Goal: Information Seeking & Learning: Compare options

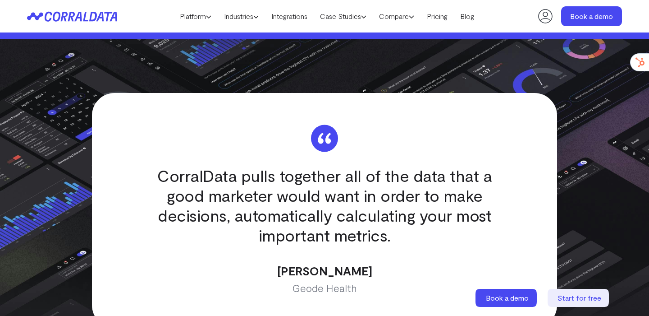
scroll to position [2635, 0]
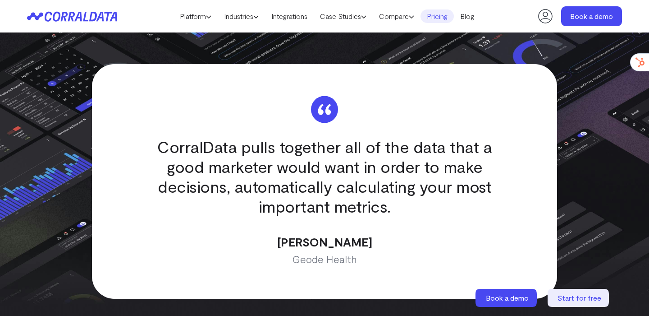
click at [441, 13] on link "Pricing" at bounding box center [437, 16] width 33 height 14
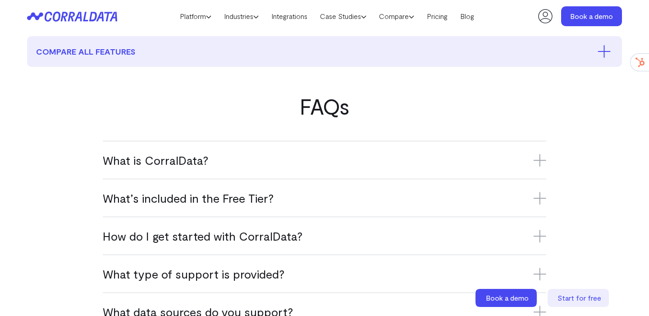
scroll to position [474, 0]
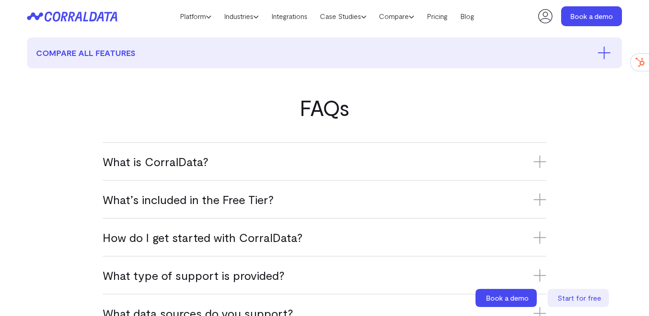
click at [240, 173] on div "What is CorralData? CorralData is an AI-powered data platform that connects ove…" at bounding box center [325, 161] width 444 height 38
click at [226, 200] on h3 "What’s included in the Free Tier?" at bounding box center [325, 199] width 444 height 15
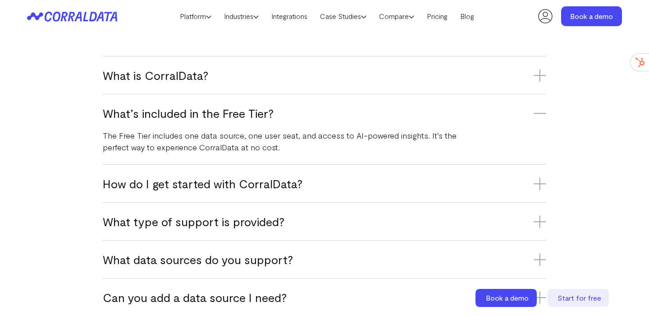
scroll to position [486, 0]
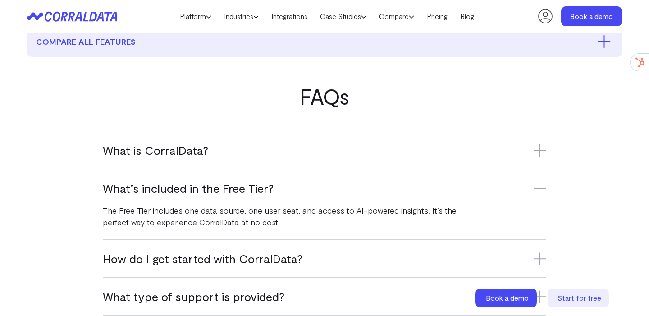
click at [225, 168] on div "What is CorralData? CorralData is an AI-powered data platform that connects ove…" at bounding box center [325, 150] width 444 height 38
click at [228, 156] on h3 "What is CorralData?" at bounding box center [325, 150] width 444 height 15
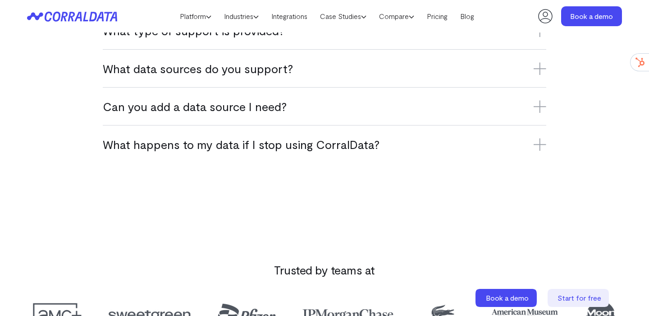
click at [296, 143] on h3 "What happens to my data if I stop using CorralData?" at bounding box center [325, 144] width 444 height 15
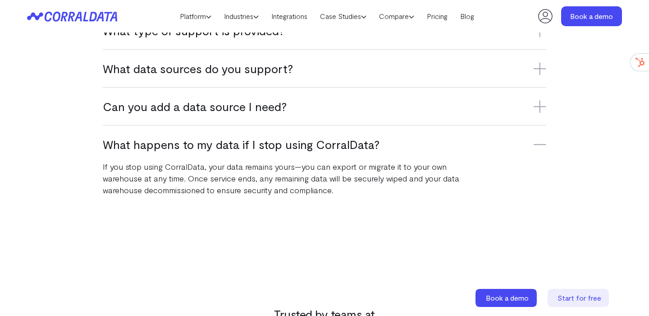
scroll to position [719, 0]
click at [297, 107] on h3 "Can you add a data source I need?" at bounding box center [325, 106] width 444 height 15
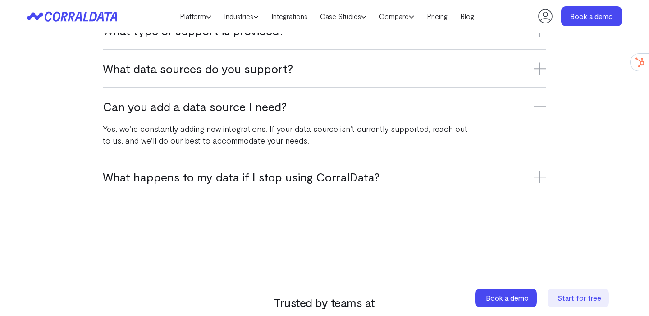
click at [313, 79] on div "What data sources do you support? CorralData supports over 500 platforms, inclu…" at bounding box center [325, 68] width 444 height 38
click at [269, 66] on h3 "What data sources do you support?" at bounding box center [325, 68] width 444 height 15
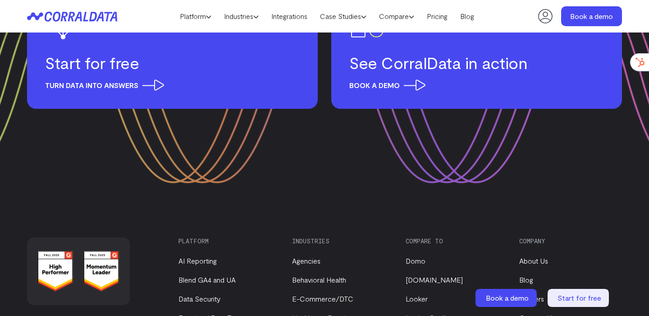
scroll to position [1410, 0]
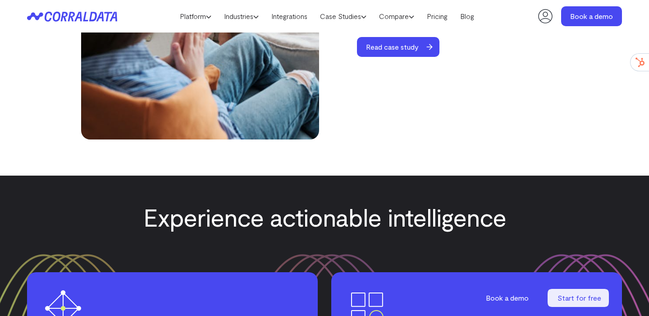
scroll to position [3585, 0]
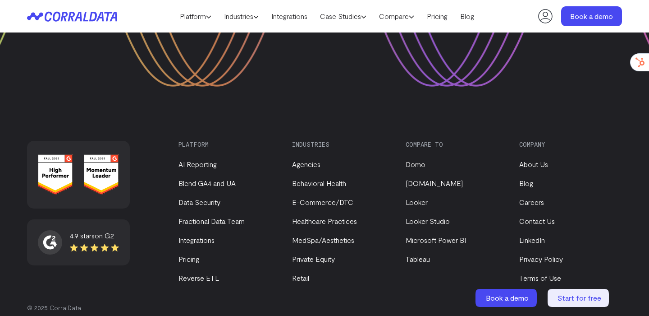
click at [152, 219] on div "4.9 stars on G2 Platform AI Reporting Blend GA4 and UA Data Security Fractional…" at bounding box center [324, 234] width 595 height 187
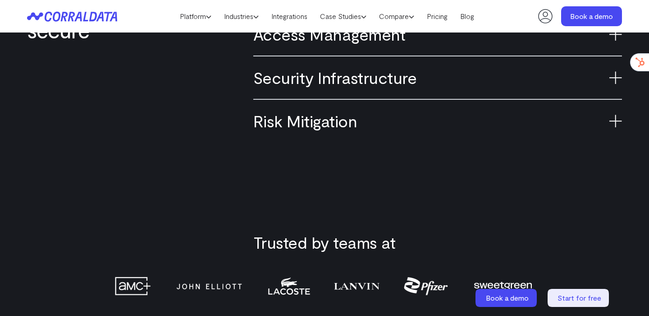
scroll to position [727, 0]
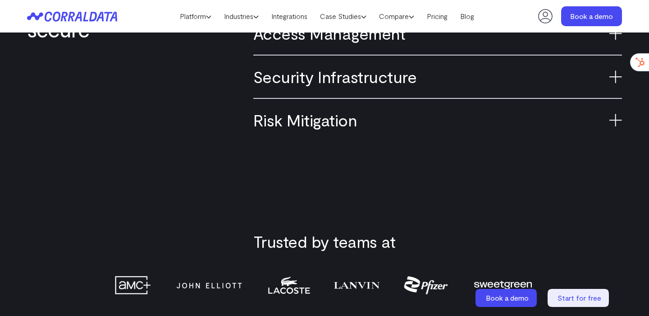
click at [525, 100] on div "Risk Mitigation Continuously tested disaster recovery plans ensure data availab…" at bounding box center [437, 119] width 369 height 43
click at [616, 123] on icon at bounding box center [616, 120] width 0 height 13
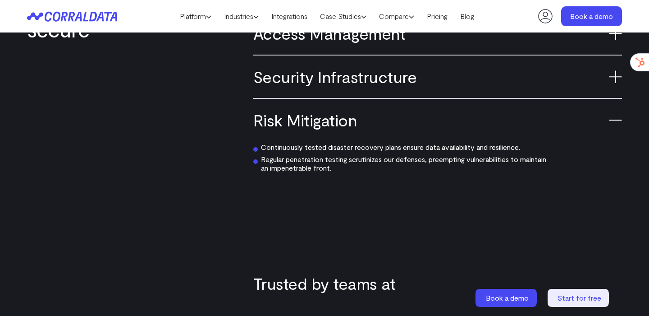
click at [588, 79] on h3 "Security Infrastructure" at bounding box center [437, 77] width 369 height 20
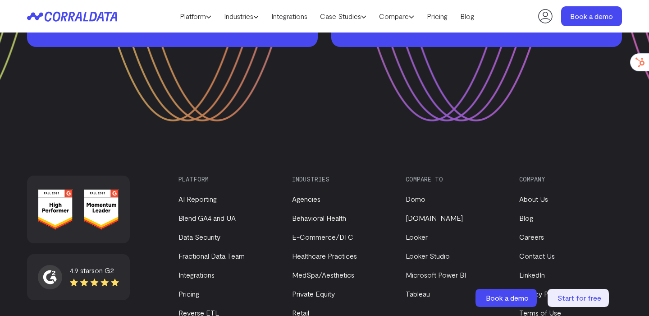
scroll to position [1731, 0]
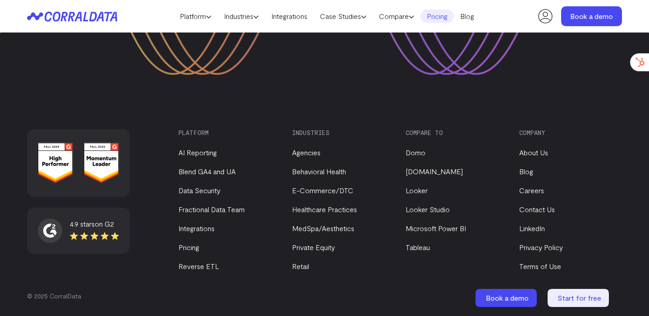
click at [444, 17] on link "Pricing" at bounding box center [437, 16] width 33 height 14
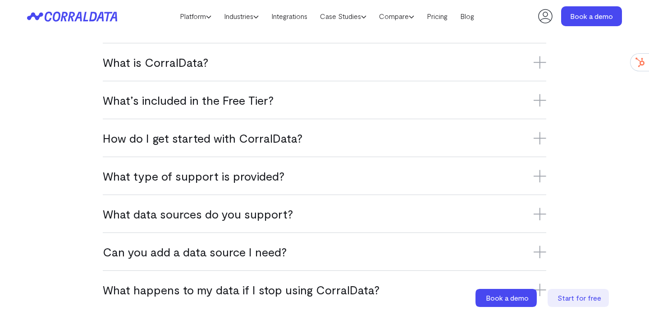
scroll to position [567, 0]
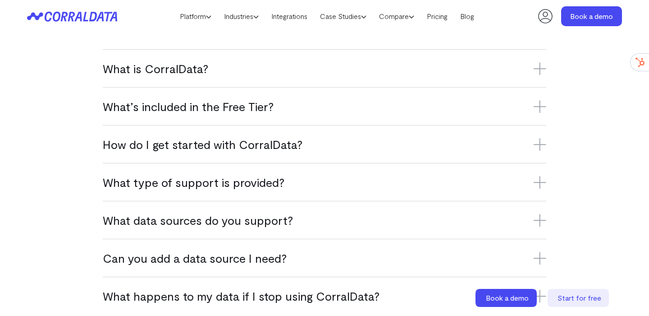
click at [366, 113] on h3 "What’s included in the Free Tier?" at bounding box center [325, 106] width 444 height 15
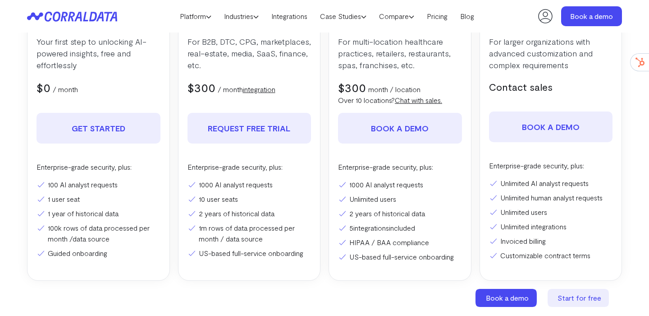
scroll to position [196, 0]
click at [410, 18] on link "Compare" at bounding box center [397, 16] width 48 height 14
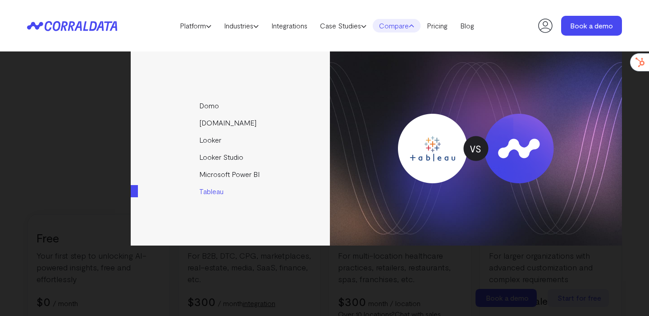
click at [205, 190] on link "Tableau" at bounding box center [231, 191] width 201 height 17
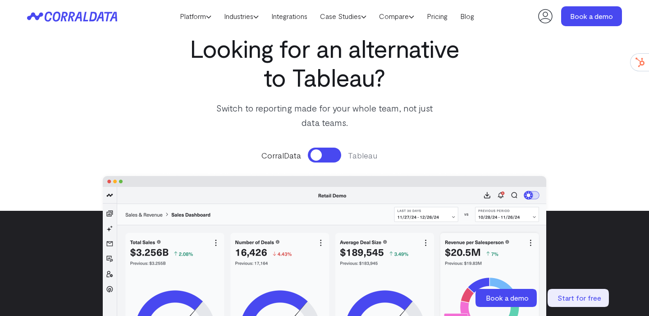
scroll to position [9, 0]
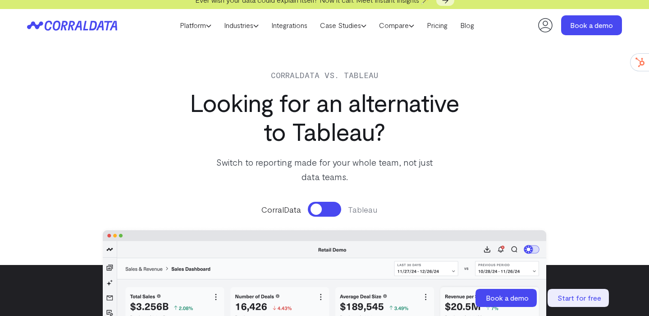
click at [323, 210] on button at bounding box center [324, 209] width 33 height 15
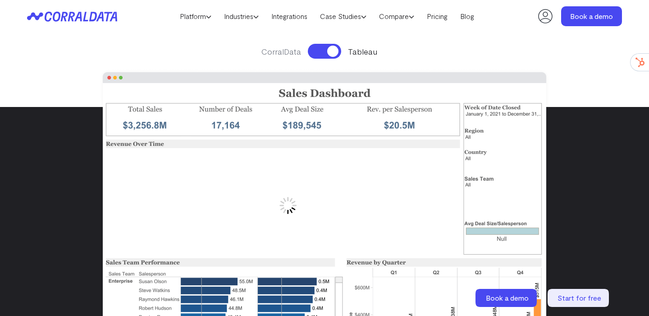
scroll to position [168, 0]
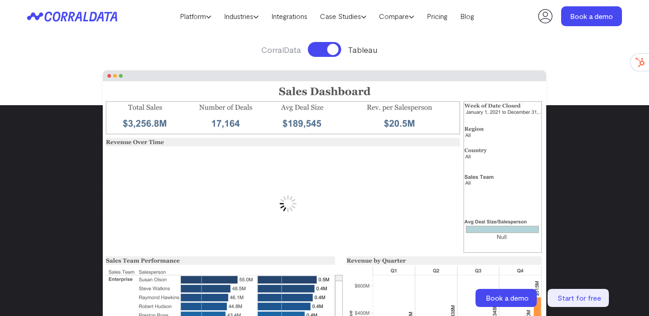
click at [325, 49] on button at bounding box center [324, 49] width 33 height 15
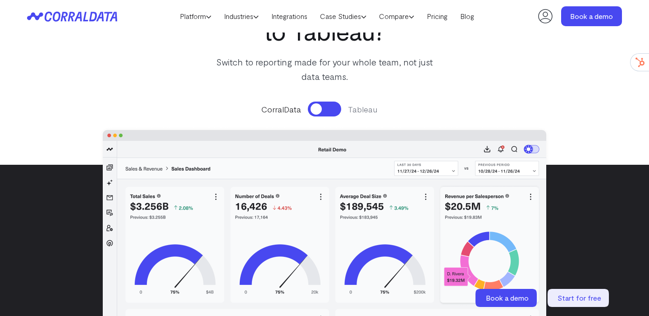
scroll to position [35, 0]
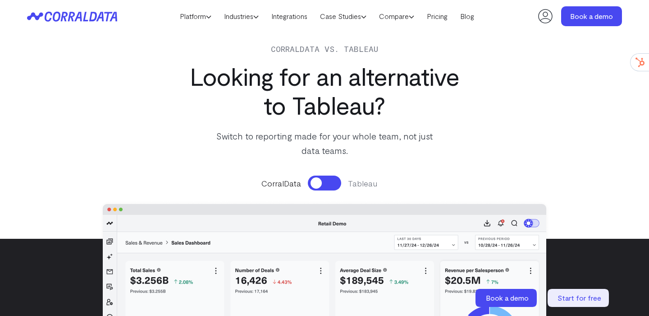
click at [333, 184] on button at bounding box center [324, 182] width 33 height 15
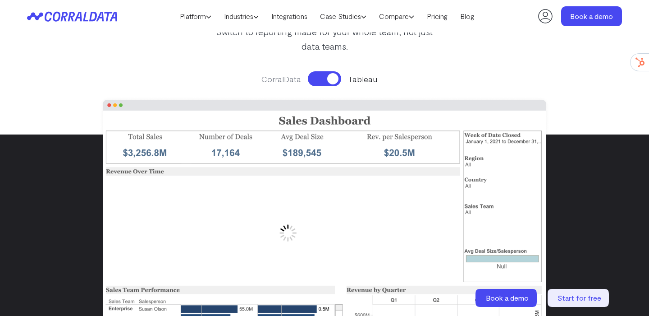
scroll to position [113, 0]
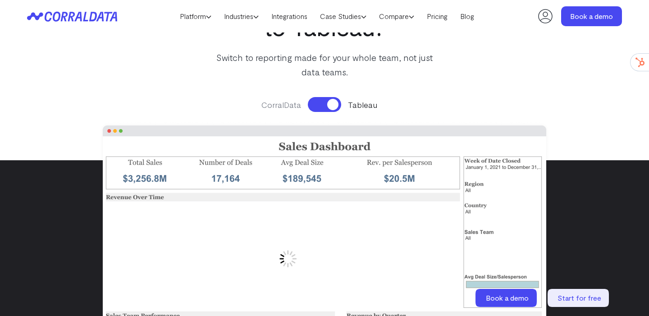
click at [336, 100] on button at bounding box center [324, 104] width 33 height 15
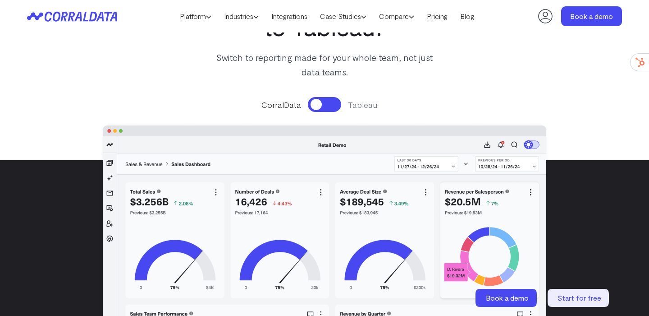
click at [336, 100] on button at bounding box center [324, 104] width 33 height 15
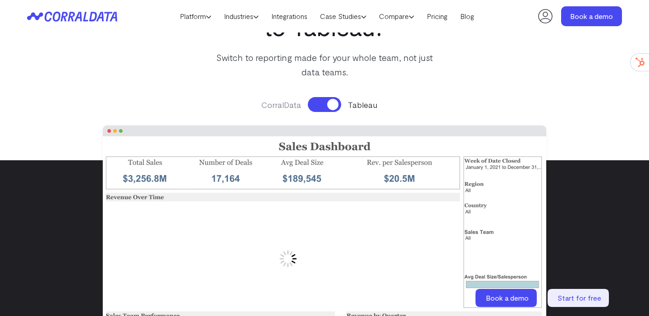
click at [336, 100] on button at bounding box center [324, 104] width 33 height 15
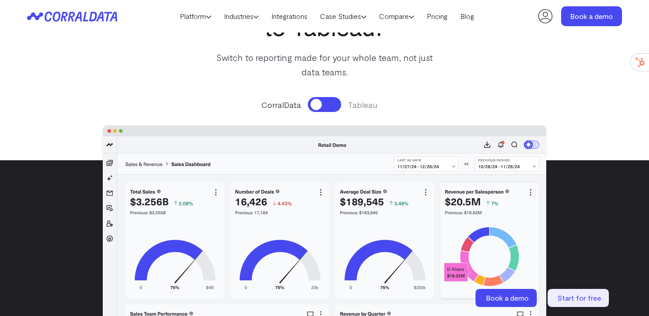
click at [336, 100] on button at bounding box center [324, 104] width 33 height 15
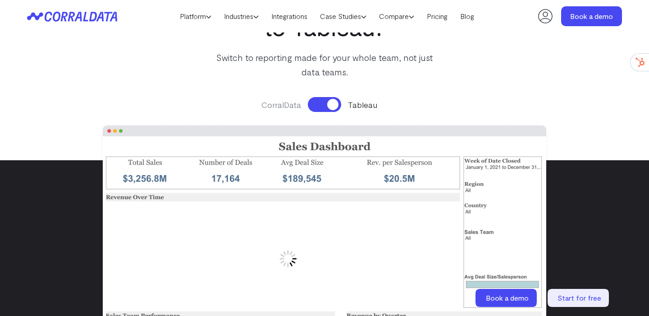
click at [336, 100] on button at bounding box center [324, 104] width 33 height 15
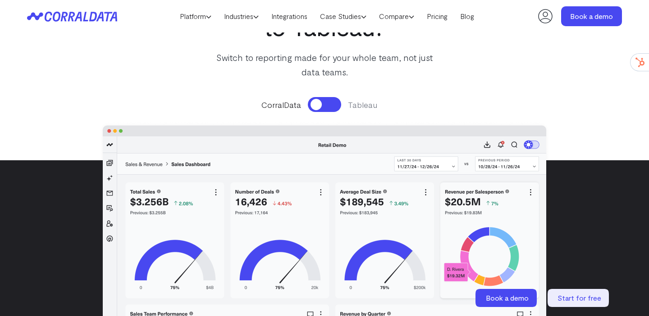
click at [337, 100] on button at bounding box center [324, 104] width 33 height 15
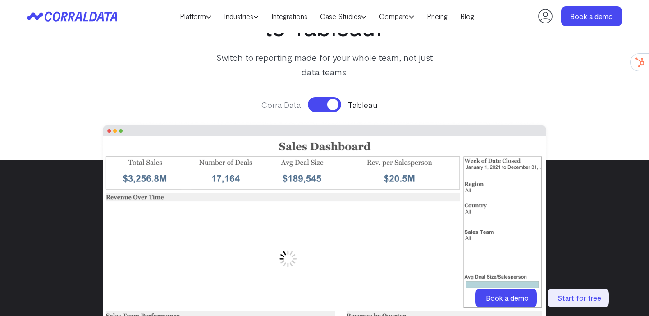
click at [337, 100] on button at bounding box center [324, 104] width 33 height 15
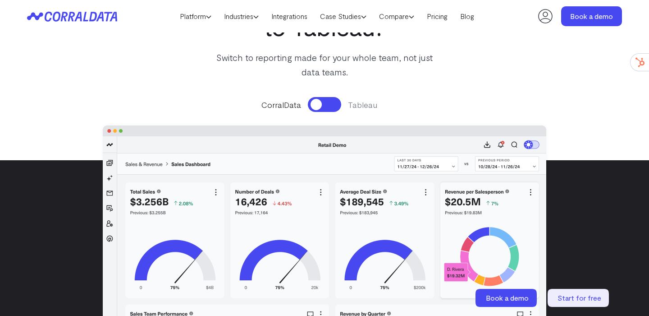
click at [337, 101] on button at bounding box center [324, 104] width 33 height 15
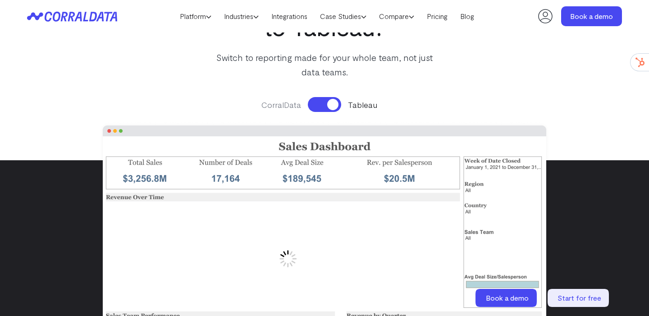
click at [337, 101] on button at bounding box center [324, 104] width 33 height 15
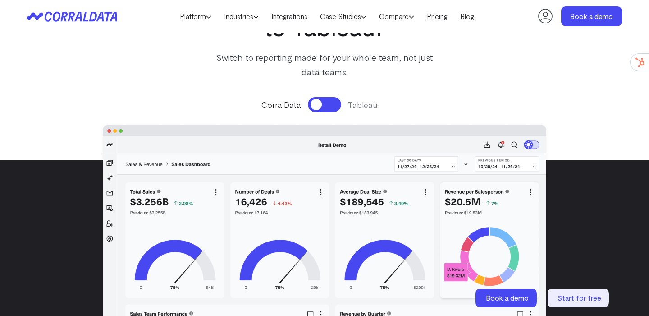
click at [337, 101] on button at bounding box center [324, 104] width 33 height 15
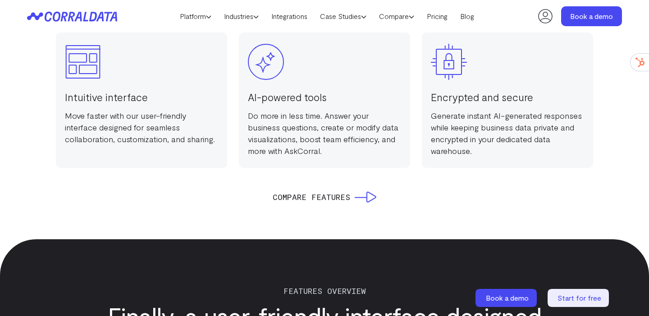
scroll to position [943, 0]
